Goal: Find specific page/section: Find specific page/section

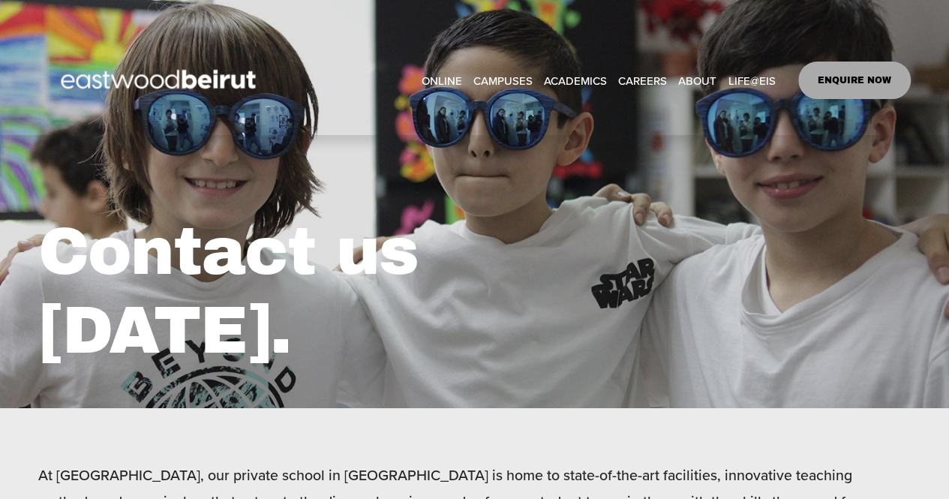
scroll to position [14, 0]
click at [0, 0] on span "After-school Activities" at bounding box center [0, 0] width 0 height 0
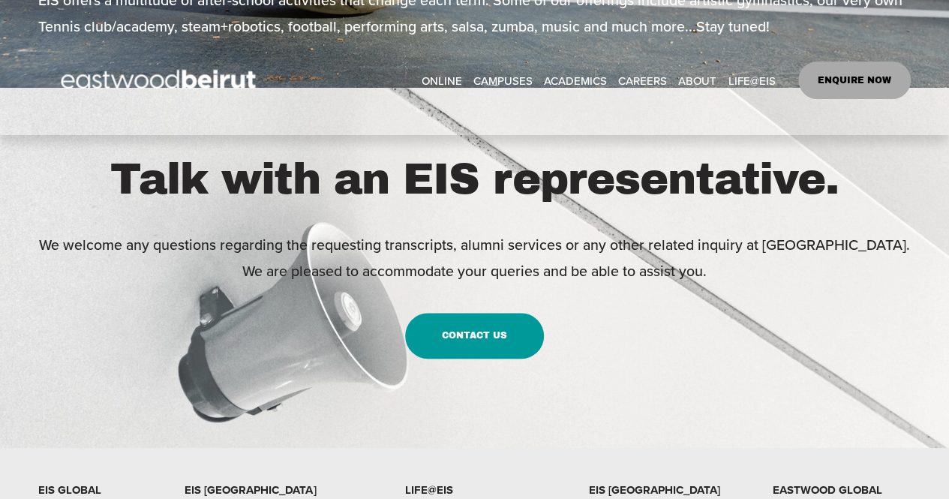
scroll to position [521, 0]
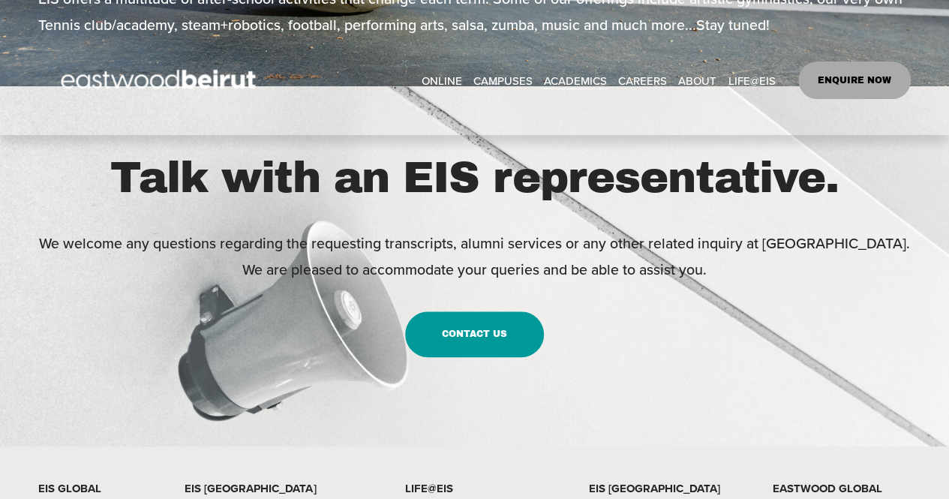
click at [494, 357] on link "Contact Us" at bounding box center [474, 334] width 139 height 46
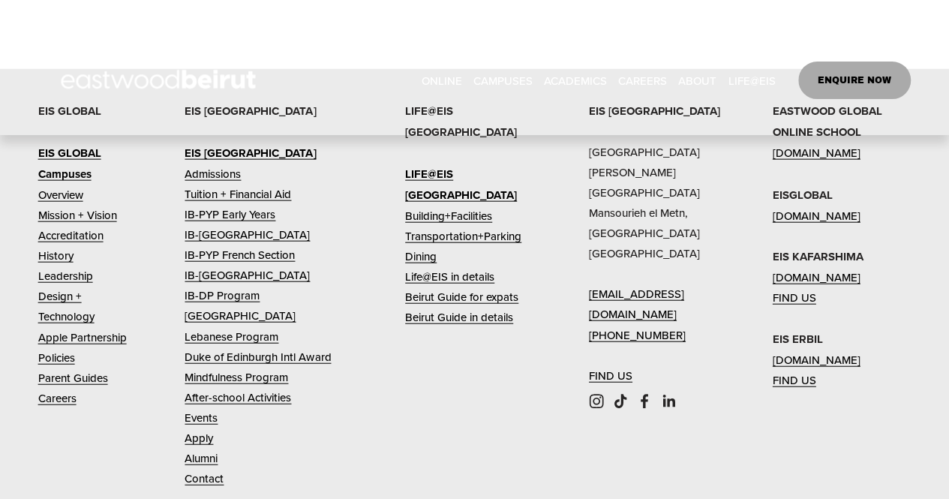
scroll to position [1799, 0]
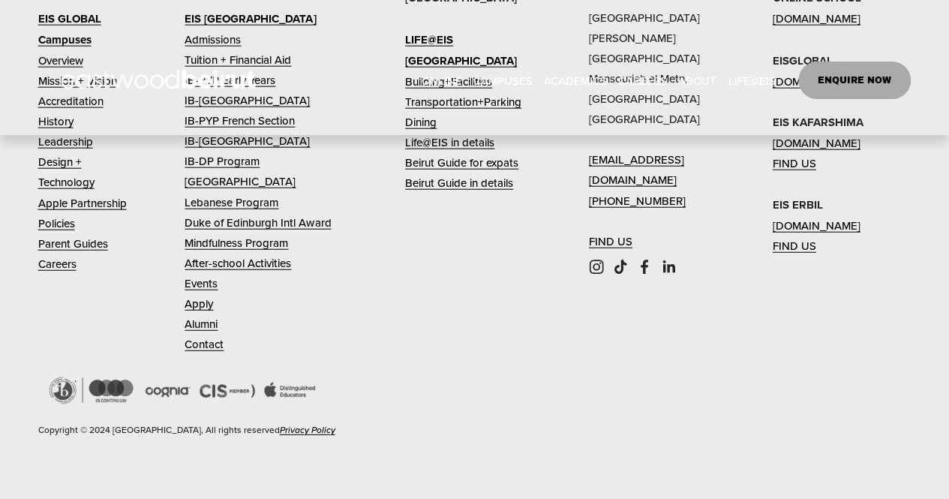
click at [216, 348] on link "Contact" at bounding box center [204, 344] width 39 height 20
